Goal: Check status

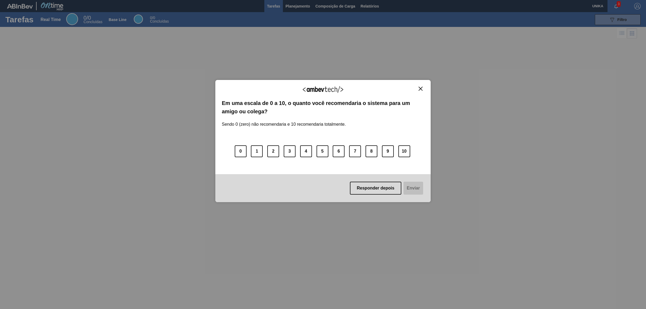
click at [423, 91] on div "Agradecemos seu feedback!" at bounding box center [323, 92] width 202 height 13
click at [421, 88] on img "Close" at bounding box center [421, 89] width 4 height 4
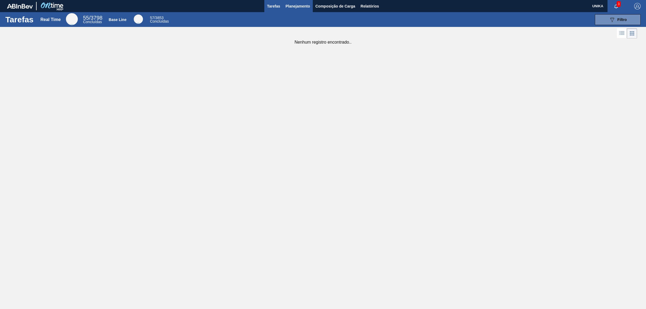
click at [303, 8] on span "Planejamento" at bounding box center [298, 6] width 25 height 6
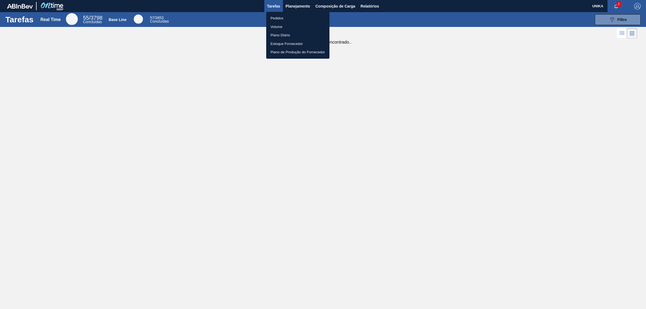
click at [279, 18] on li "Pedidos" at bounding box center [297, 18] width 63 height 9
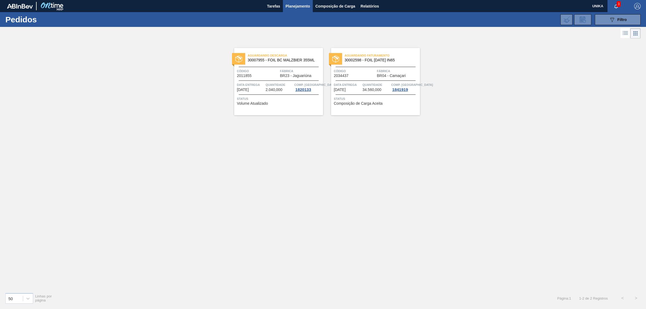
click at [378, 81] on div at bounding box center [376, 81] width 80 height 0
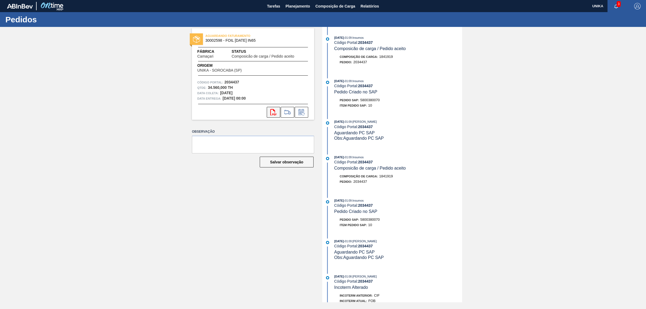
click at [271, 116] on button "svg{fill:#ff0000}" at bounding box center [273, 112] width 13 height 11
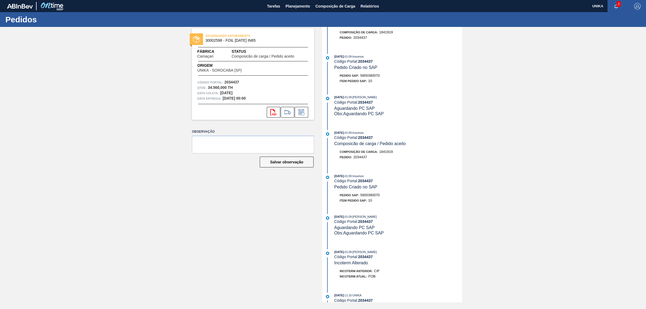
scroll to position [22, 0]
drag, startPoint x: 360, startPoint y: 200, endPoint x: 389, endPoint y: 199, distance: 28.8
click at [389, 199] on div "Pedido SAP: 5800380070" at bounding box center [398, 197] width 128 height 5
copy span "5800380070"
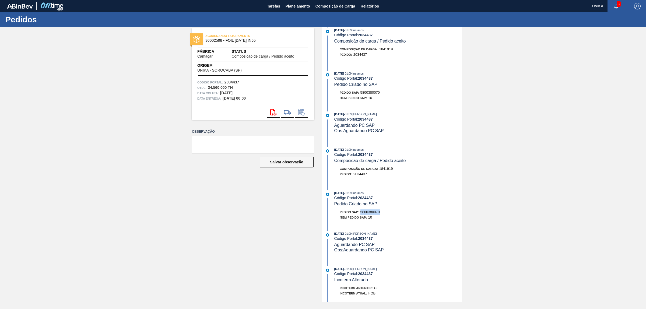
scroll to position [0, 0]
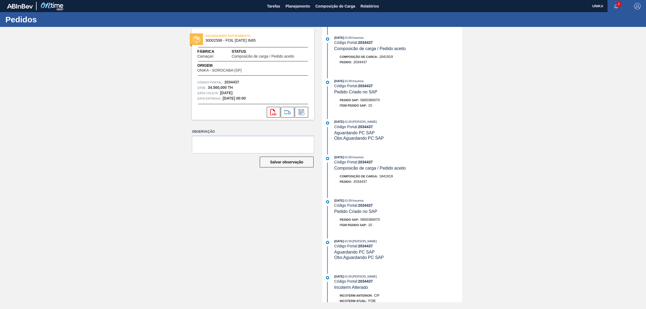
click at [164, 214] on div "AGUARDANDO FATURAMENTO 30002598 - FOIL [DATE] IN65 Fábrica Camaçari Status Comp…" at bounding box center [323, 164] width 646 height 275
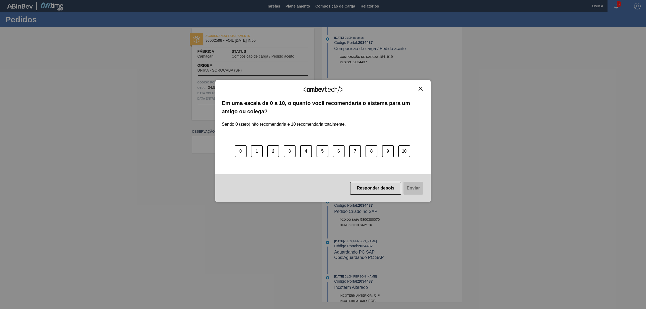
click at [421, 90] on img "Close" at bounding box center [421, 89] width 4 height 4
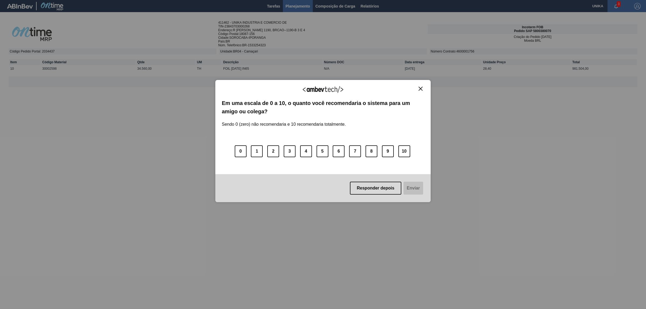
click at [422, 91] on div "Agradecemos seu feedback!" at bounding box center [323, 92] width 202 height 13
click at [418, 88] on button "Close" at bounding box center [420, 88] width 7 height 5
